Goal: Find specific page/section

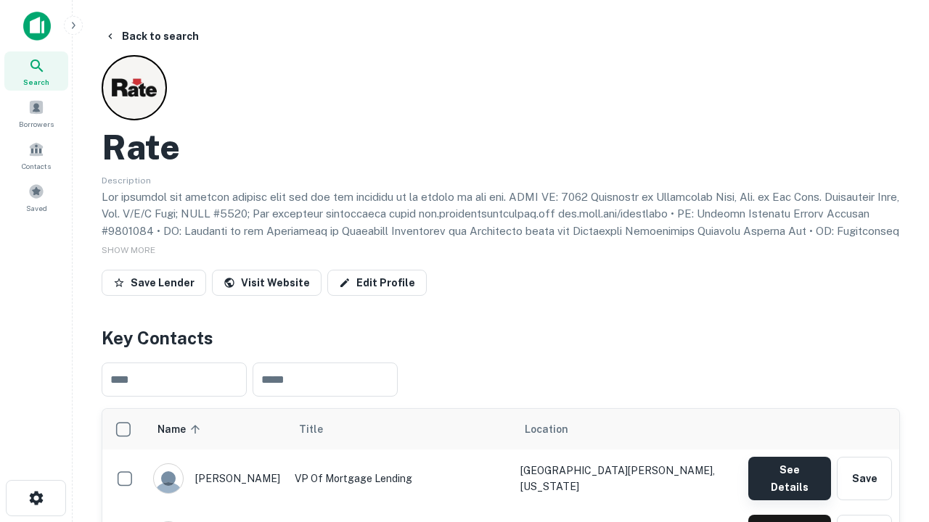
click at [789, 472] on button "See Details" at bounding box center [789, 479] width 83 height 44
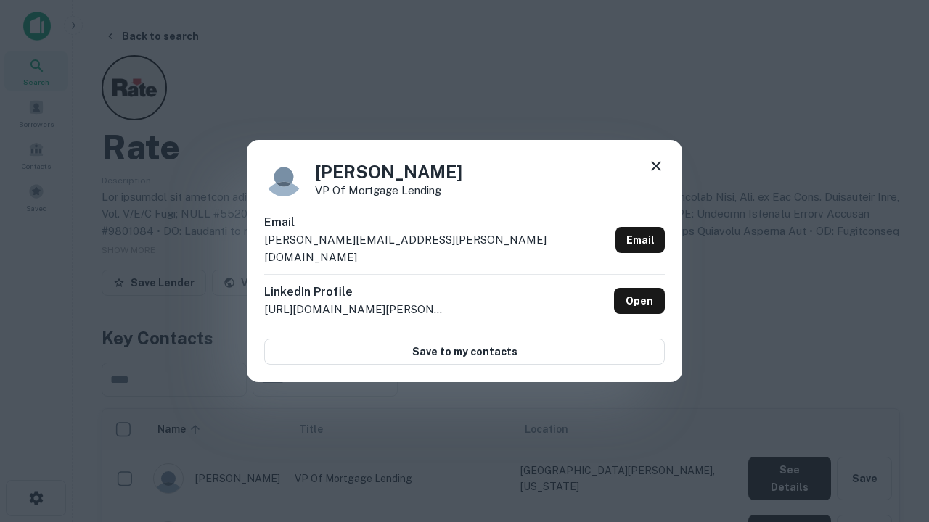
click at [656, 175] on icon at bounding box center [655, 165] width 17 height 17
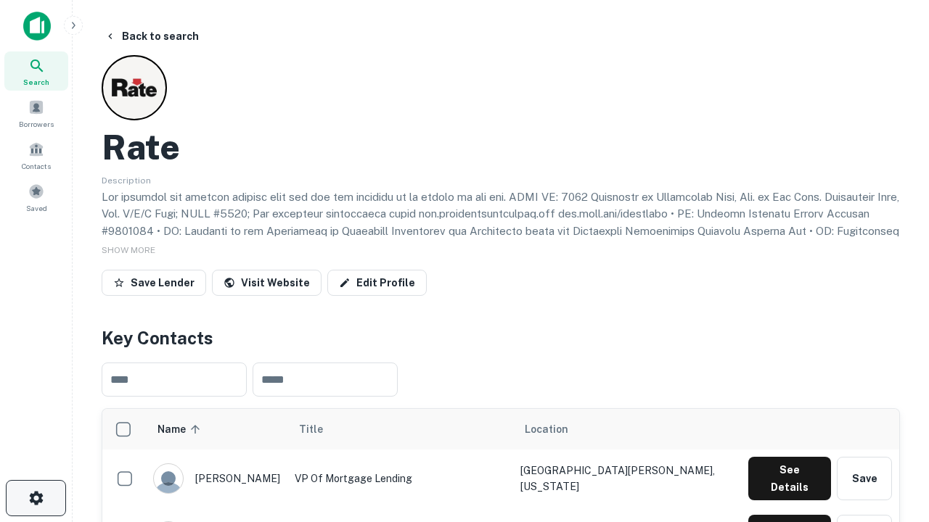
click at [36, 498] on icon "button" at bounding box center [36, 498] width 17 height 17
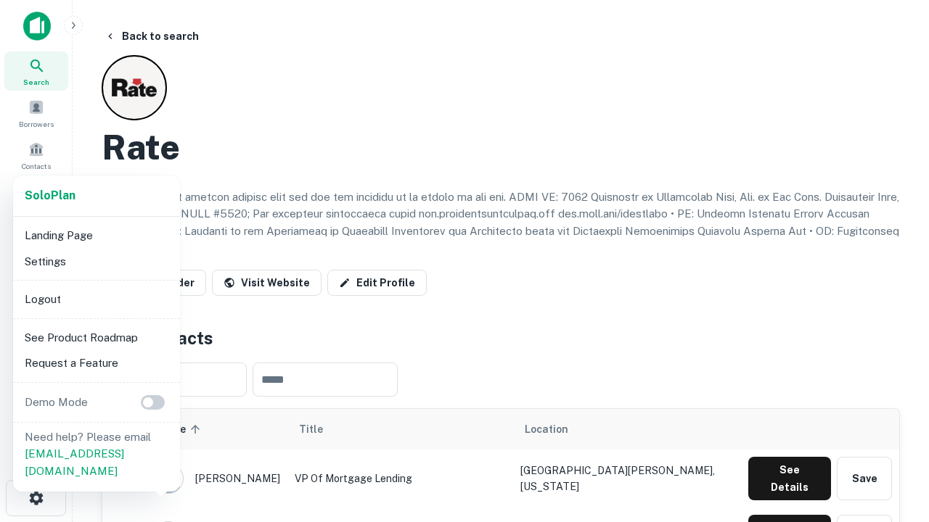
click at [96, 299] on li "Logout" at bounding box center [96, 300] width 155 height 26
